Goal: Task Accomplishment & Management: Complete application form

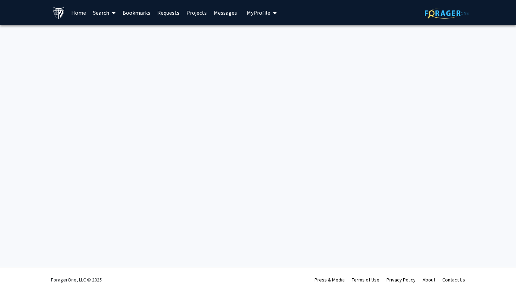
click at [270, 10] on span "My profile dropdown to access profile and logout" at bounding box center [273, 13] width 6 height 25
click at [270, 42] on span "View Profile" at bounding box center [290, 40] width 42 height 8
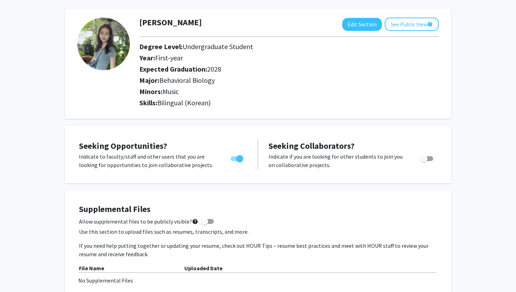
scroll to position [27, 0]
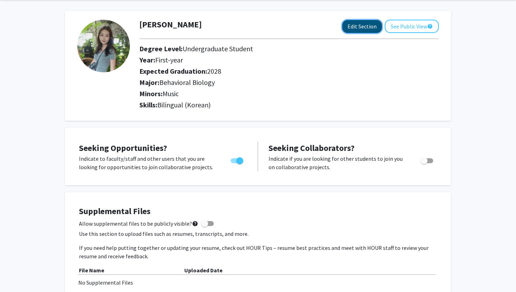
click at [361, 28] on button "Edit Section" at bounding box center [362, 26] width 40 height 13
select select "first-year"
select select "2028"
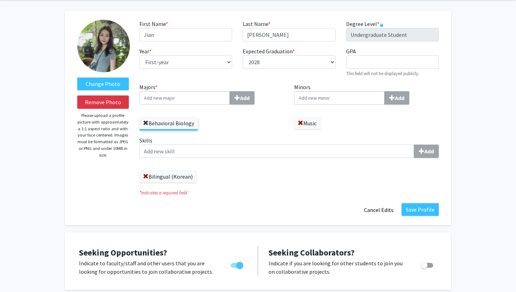
click at [145, 124] on span at bounding box center [146, 123] width 6 height 6
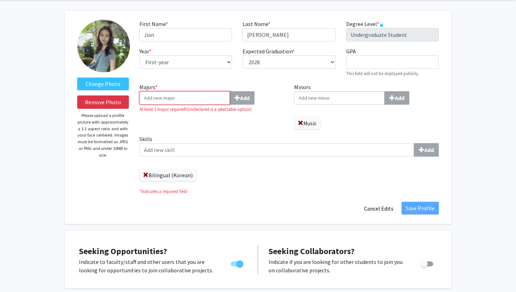
click at [173, 101] on input "Majors * Add" at bounding box center [184, 97] width 90 height 13
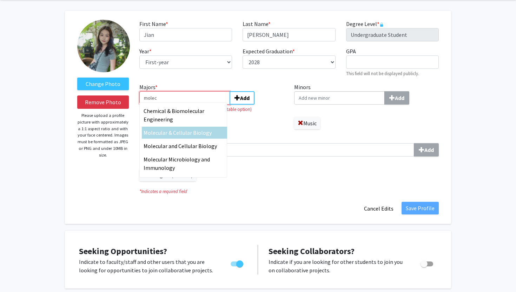
type input "molec"
click at [169, 133] on span "ular & Cellular Biology" at bounding box center [185, 132] width 54 height 7
click at [169, 105] on input "molec" at bounding box center [184, 97] width 90 height 13
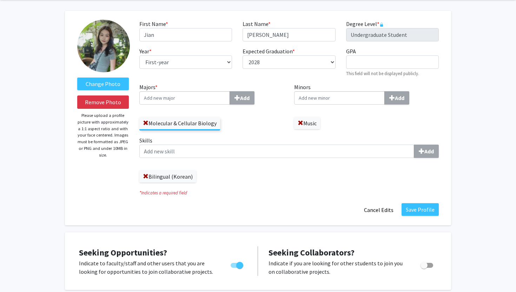
click at [309, 101] on input "Minors Add" at bounding box center [339, 97] width 90 height 13
click at [428, 209] on button "Save Profile" at bounding box center [419, 209] width 37 height 13
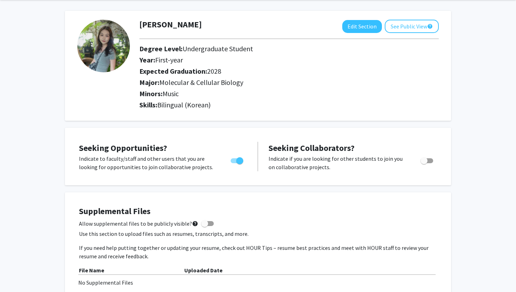
scroll to position [0, 0]
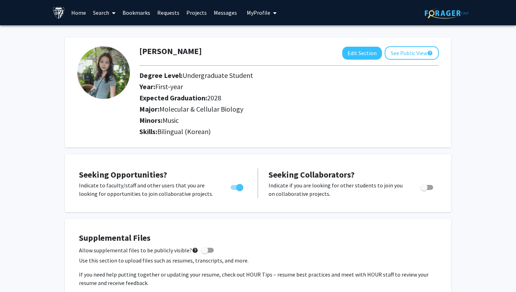
click at [198, 14] on link "Projects" at bounding box center [196, 12] width 27 height 25
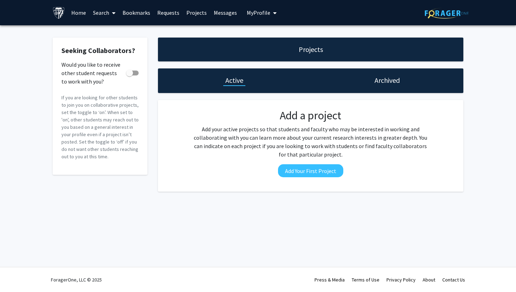
click at [114, 8] on span at bounding box center [112, 13] width 6 height 25
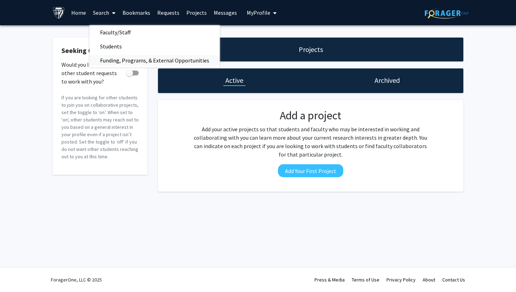
click at [132, 63] on span "Funding, Programs, & External Opportunities" at bounding box center [154, 60] width 130 height 14
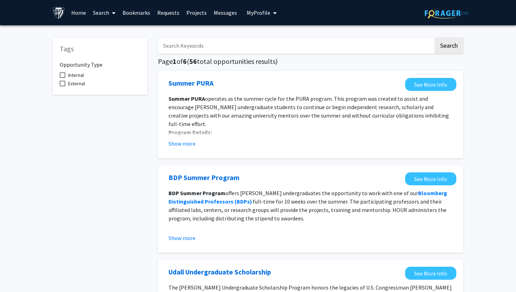
click at [109, 10] on link "Search" at bounding box center [103, 12] width 29 height 25
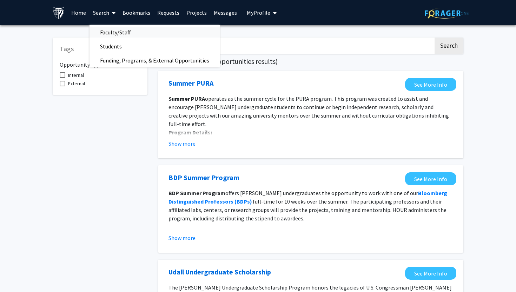
click at [113, 32] on span "Faculty/Staff" at bounding box center [115, 32] width 52 height 14
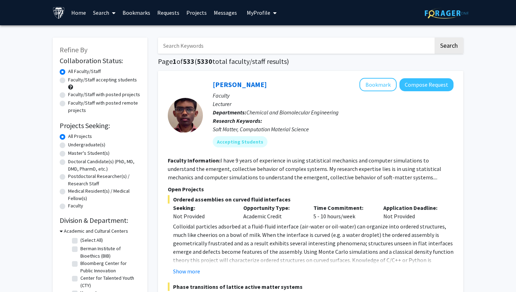
click at [94, 145] on label "Undergraduate(s)" at bounding box center [86, 144] width 37 height 7
click at [73, 145] on input "Undergraduate(s)" at bounding box center [70, 143] width 5 height 5
radio input "true"
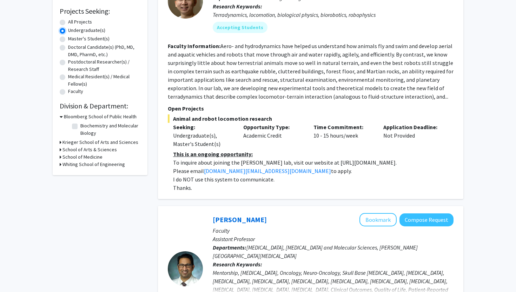
scroll to position [120, 0]
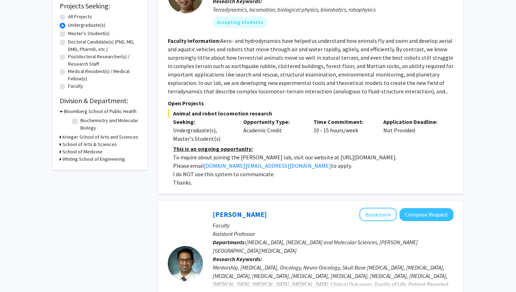
click at [94, 149] on h3 "School of Medicine" at bounding box center [82, 151] width 40 height 7
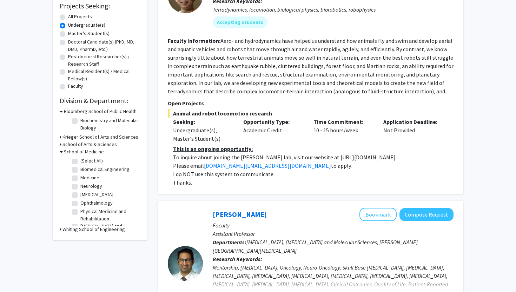
click at [80, 193] on label "[MEDICAL_DATA]" at bounding box center [96, 194] width 33 height 7
click at [80, 193] on input "[MEDICAL_DATA]" at bounding box center [82, 193] width 5 height 5
checkbox input "true"
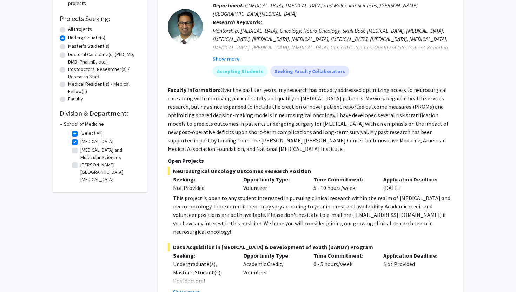
scroll to position [108, 0]
click at [105, 169] on label "[PERSON_NAME][GEOGRAPHIC_DATA][MEDICAL_DATA]" at bounding box center [109, 171] width 58 height 22
click at [85, 165] on input "[PERSON_NAME][GEOGRAPHIC_DATA][MEDICAL_DATA]" at bounding box center [82, 162] width 5 height 5
checkbox input "true"
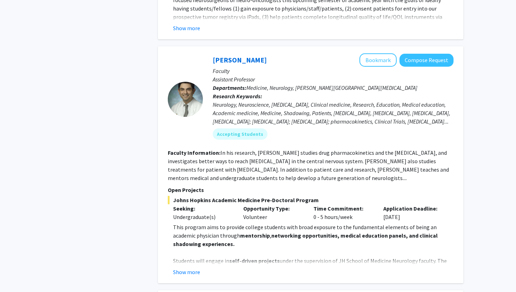
scroll to position [430, 0]
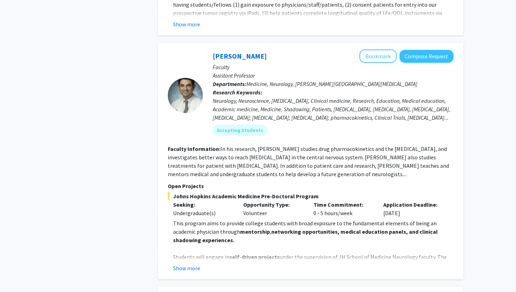
click at [186, 253] on p "Students will engage in self-driven projects under the supervision of JH School…" at bounding box center [313, 265] width 280 height 25
click at [190, 264] on button "Show more" at bounding box center [186, 268] width 27 height 8
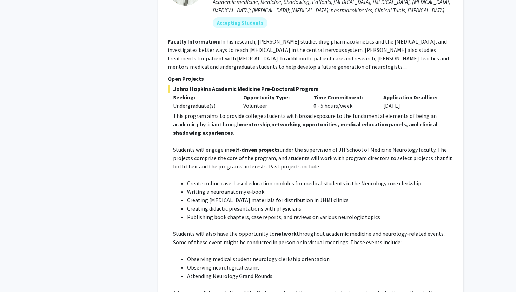
scroll to position [422, 0]
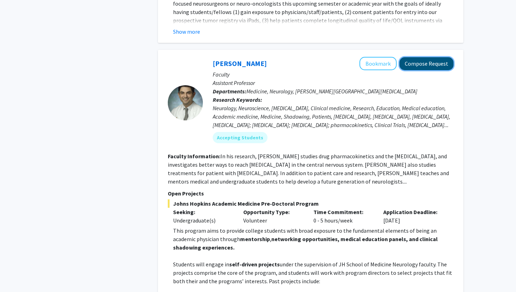
click at [410, 57] on button "Compose Request" at bounding box center [426, 63] width 54 height 13
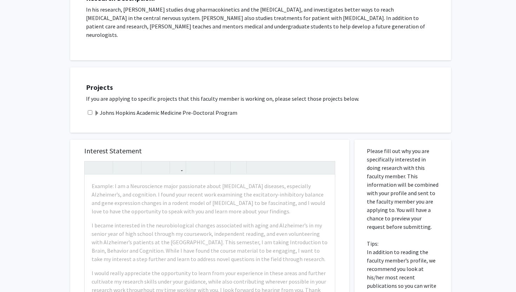
scroll to position [148, 0]
click at [241, 108] on div "Johns Hopkins Academic Medicine Pre-Doctoral Program" at bounding box center [265, 112] width 358 height 8
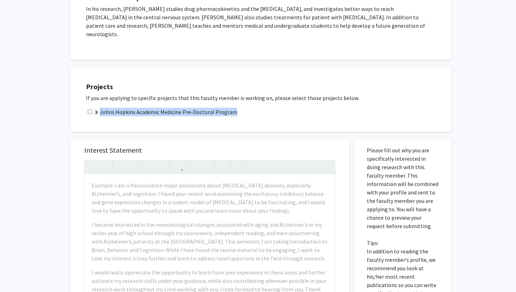
click at [241, 108] on div "Johns Hopkins Academic Medicine Pre-Doctoral Program" at bounding box center [265, 112] width 358 height 8
copy div "Johns Hopkins Academic Medicine Pre-Doctoral Program"
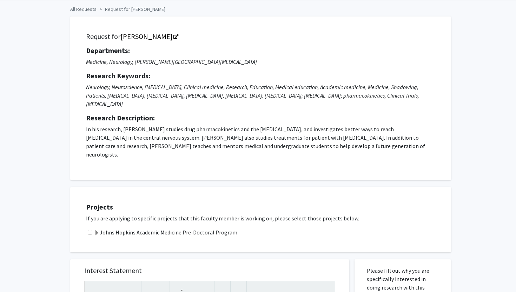
click at [320, 203] on h5 "Projects" at bounding box center [265, 207] width 358 height 8
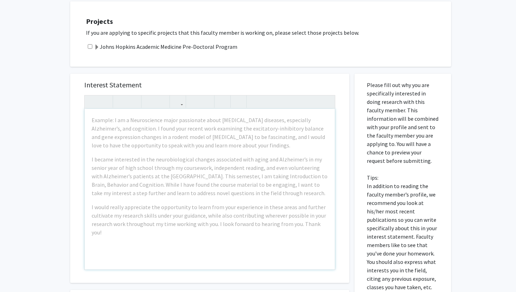
scroll to position [212, 0]
